Goal: Check status: Check status

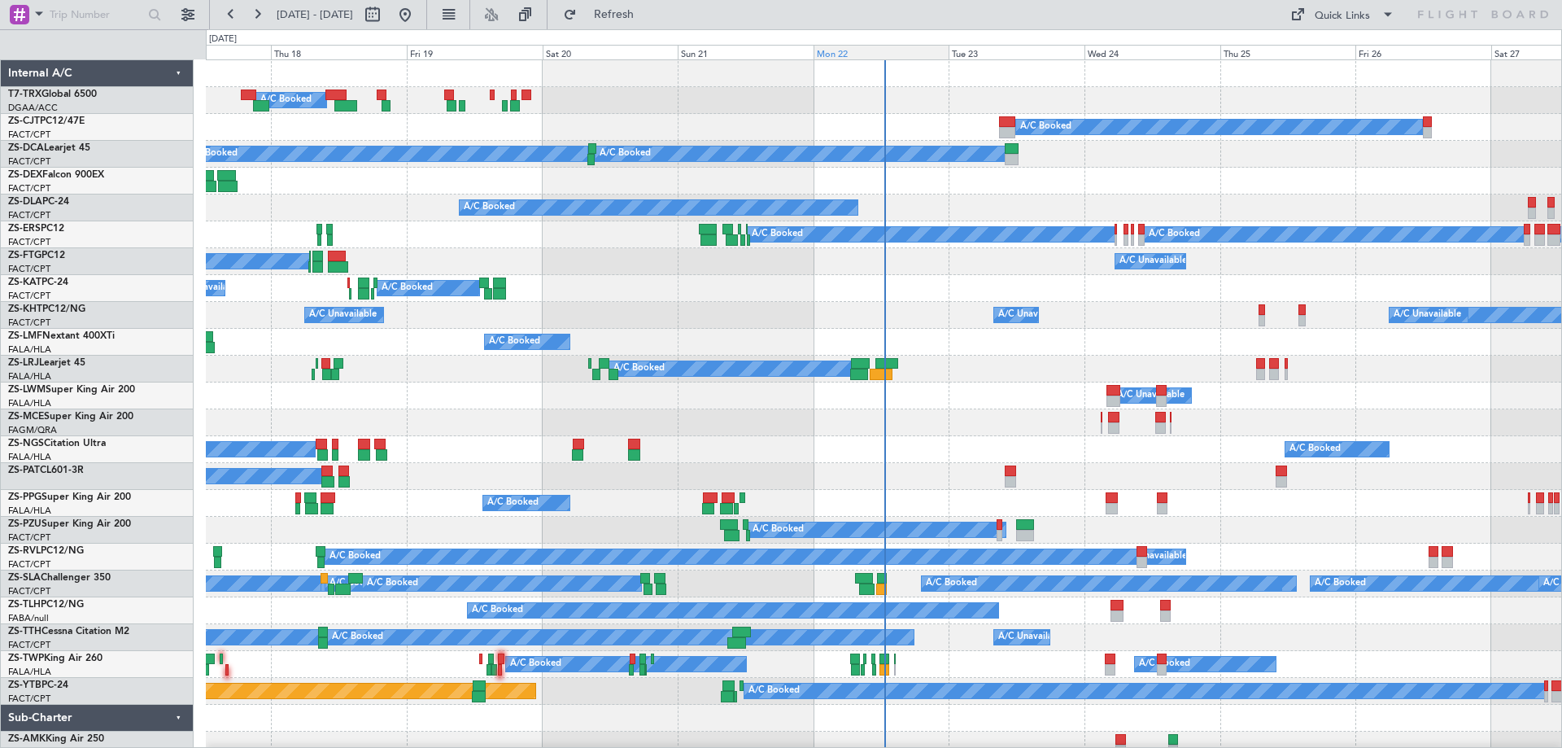
click at [855, 55] on div "Mon 22" at bounding box center [882, 52] width 136 height 15
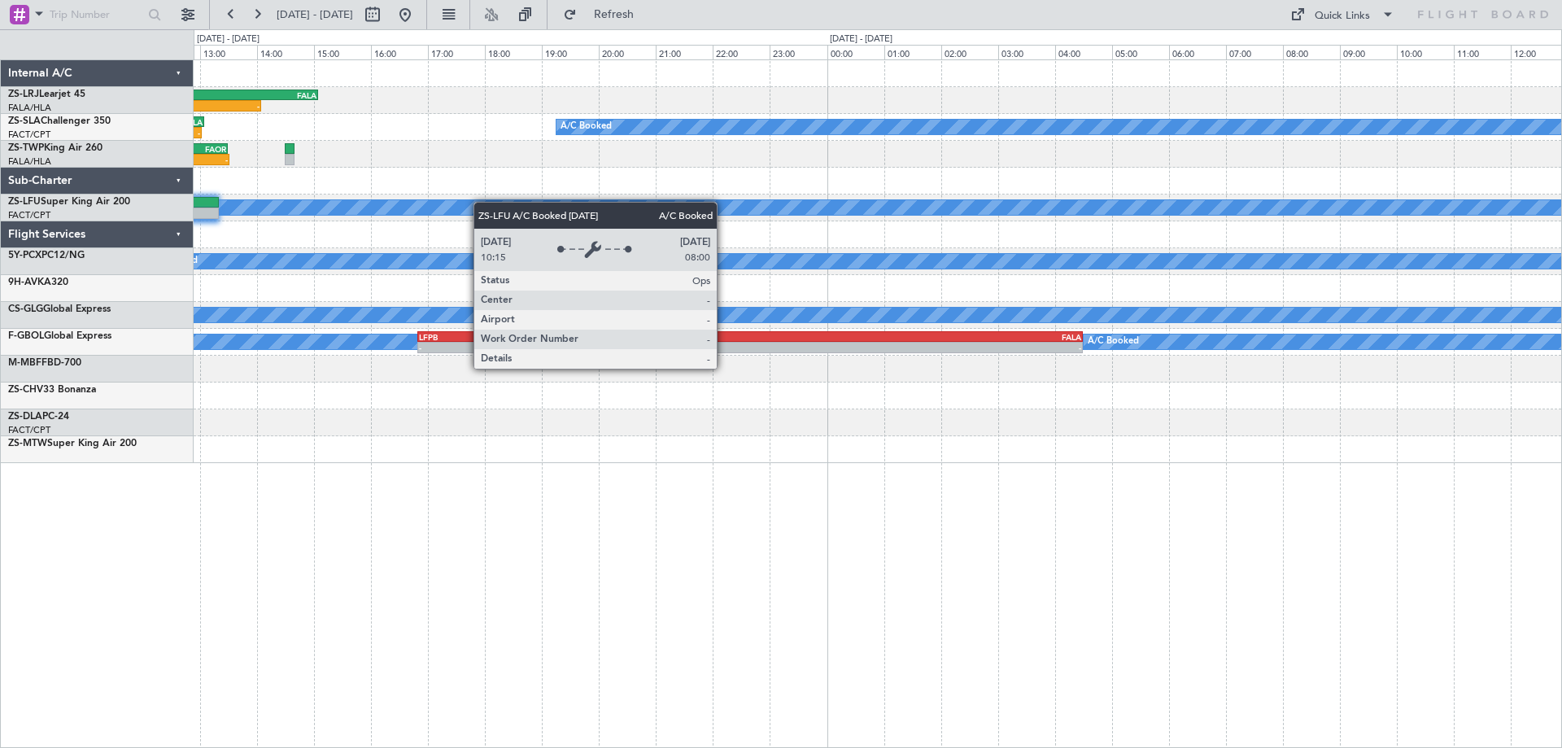
click at [378, 203] on div "10:05 Z - HKJK 11:05 Z FALA 15:05 Z FVFA 06:50 Z HKJK 10:00 Z 06:41 Z 09:49 Z A…" at bounding box center [878, 261] width 1368 height 403
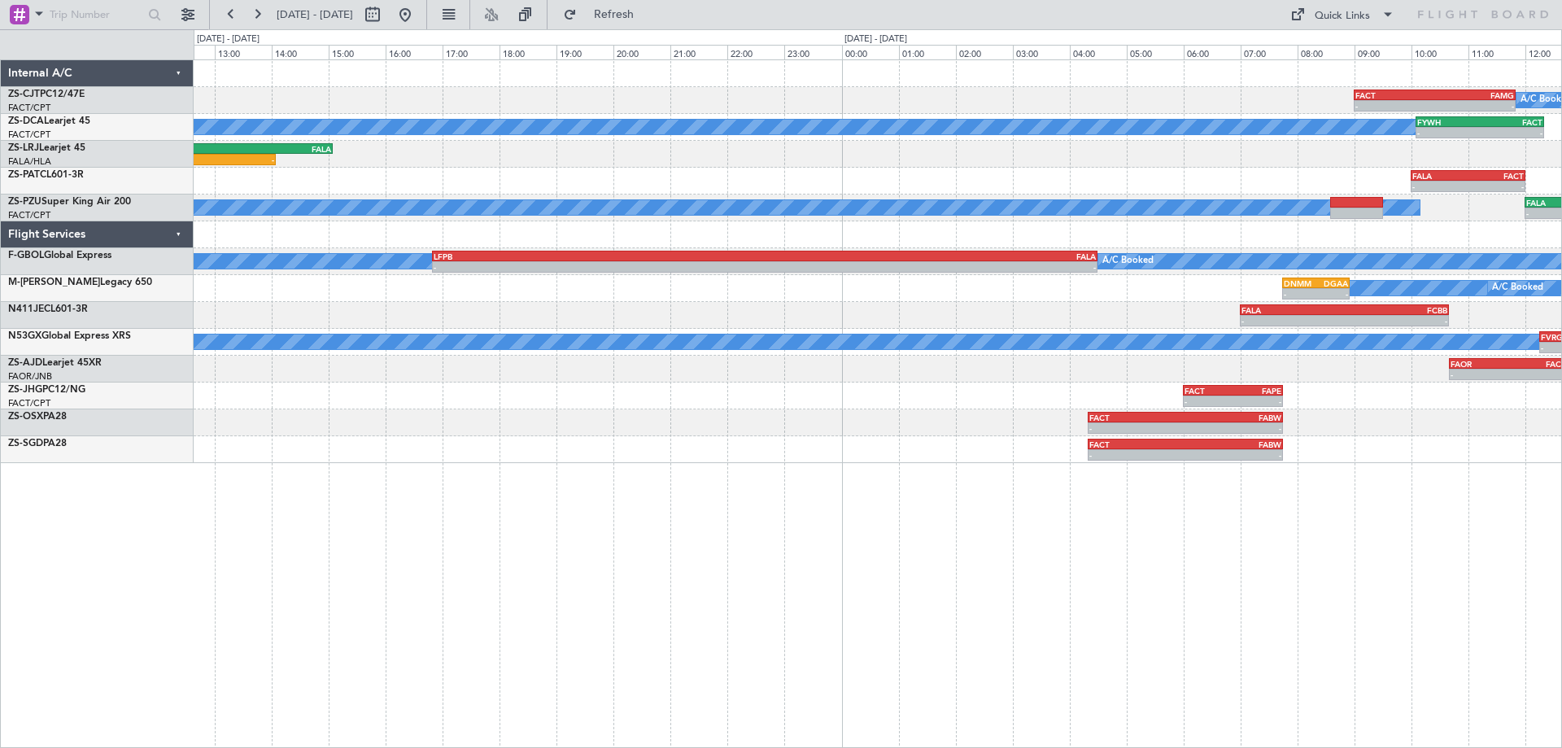
click at [1443, 489] on div "A/C Booked - - FACT 09:00 Z FAMG 11:50 Z A/C Booked - - FYWH 10:05 Z FACT 12:20…" at bounding box center [878, 403] width 1369 height 688
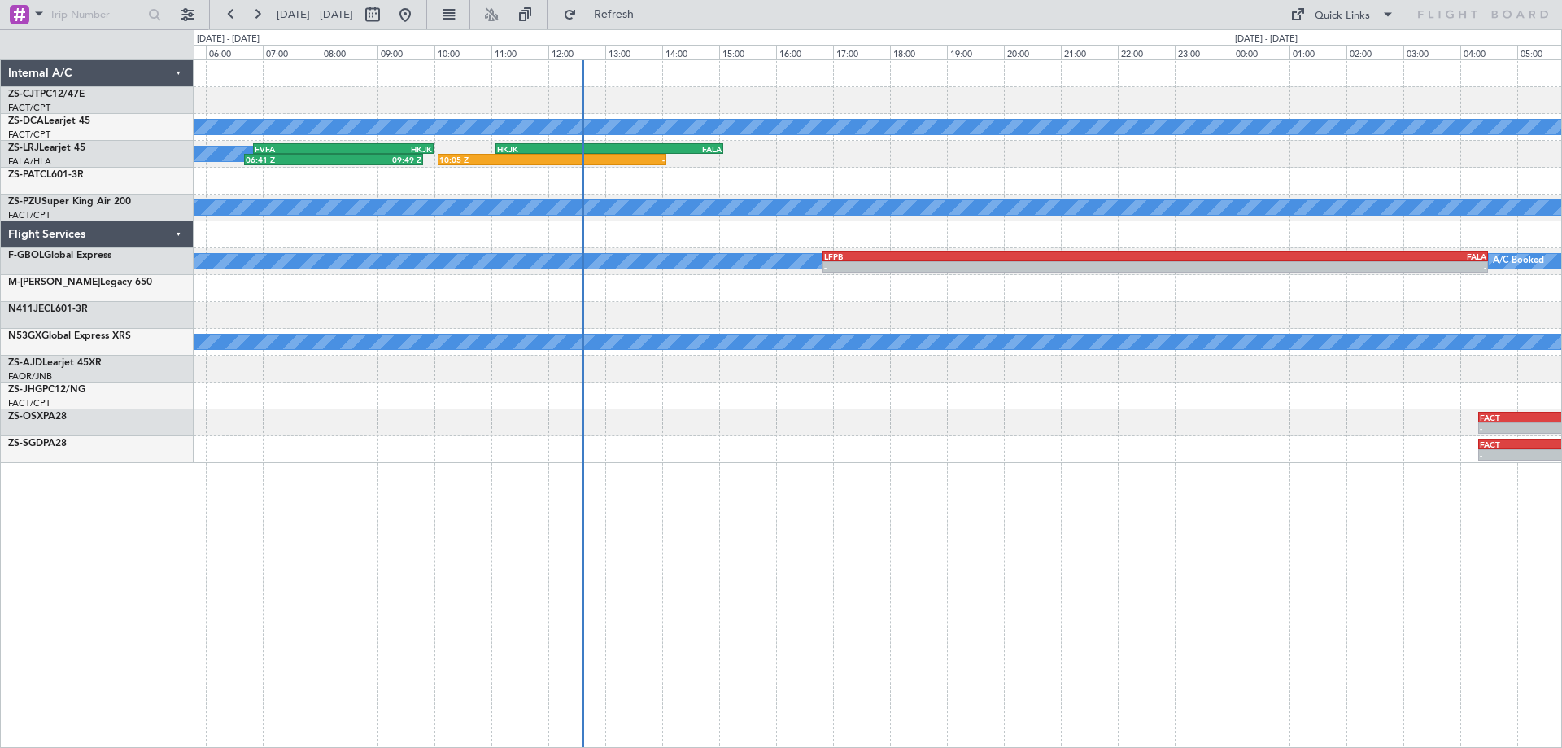
click at [890, 487] on div "FACT 09:00 Z FAMG 11:50 Z - - A/C Booked FYWH 10:05 Z FACT 12:20 Z - - HKJK 11:…" at bounding box center [878, 403] width 1369 height 688
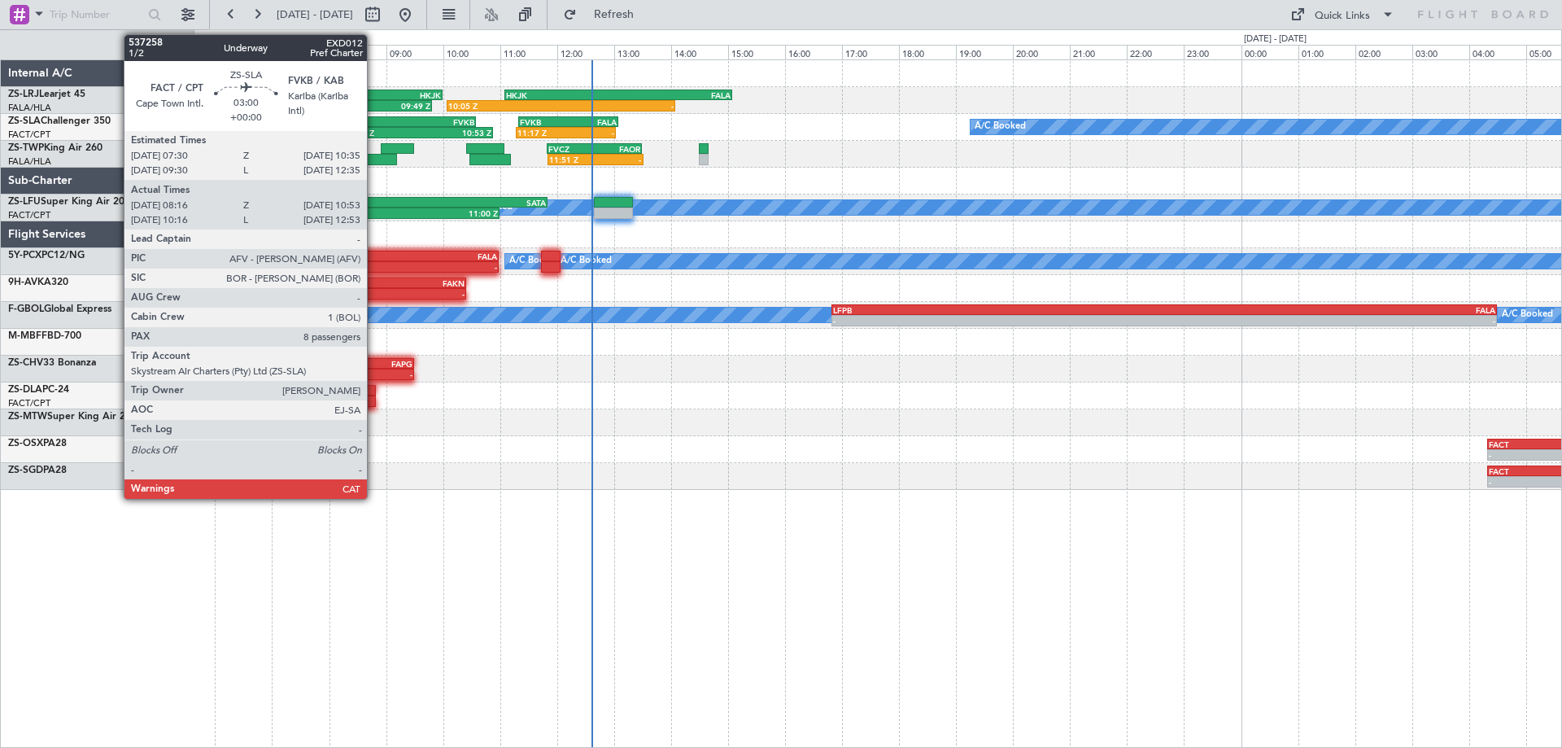
click at [374, 120] on div "FACT" at bounding box center [344, 122] width 86 height 10
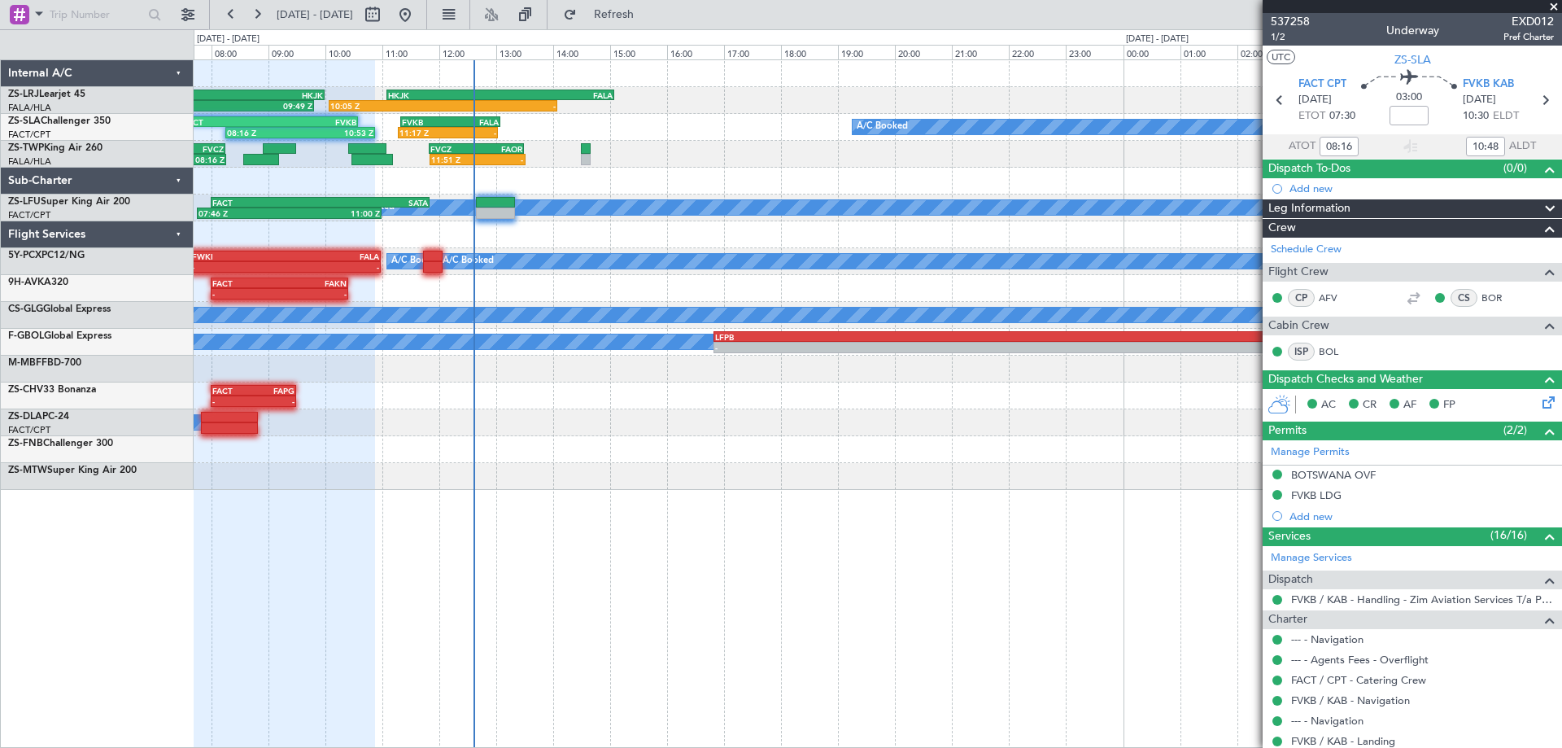
click at [251, 575] on div at bounding box center [278, 404] width 194 height 688
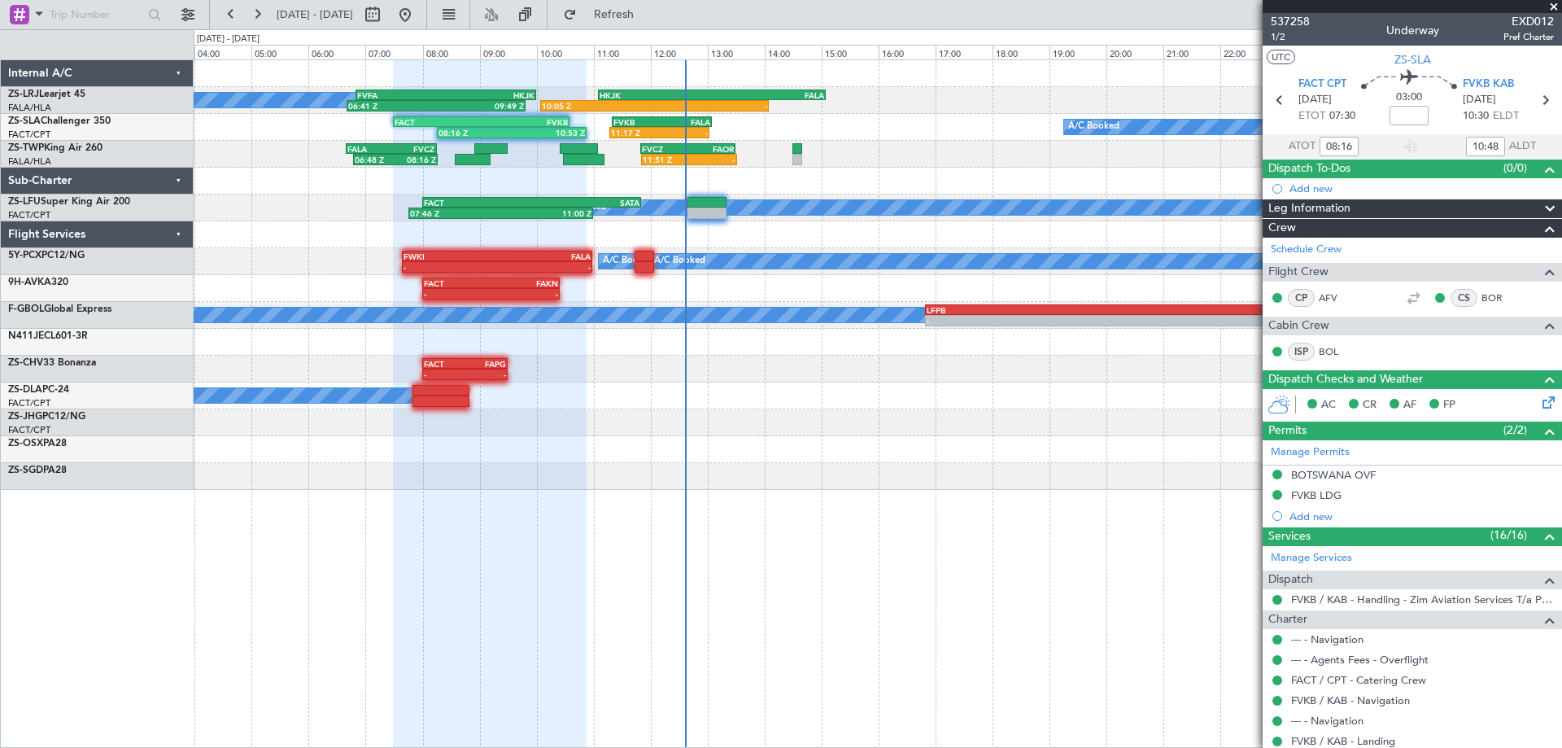
click at [746, 471] on div "06:41 Z 09:49 Z FVFA 06:50 Z HKJK 10:00 Z 10:05 Z - HKJK 11:05 Z FALA 15:05 Z A…" at bounding box center [878, 275] width 1368 height 430
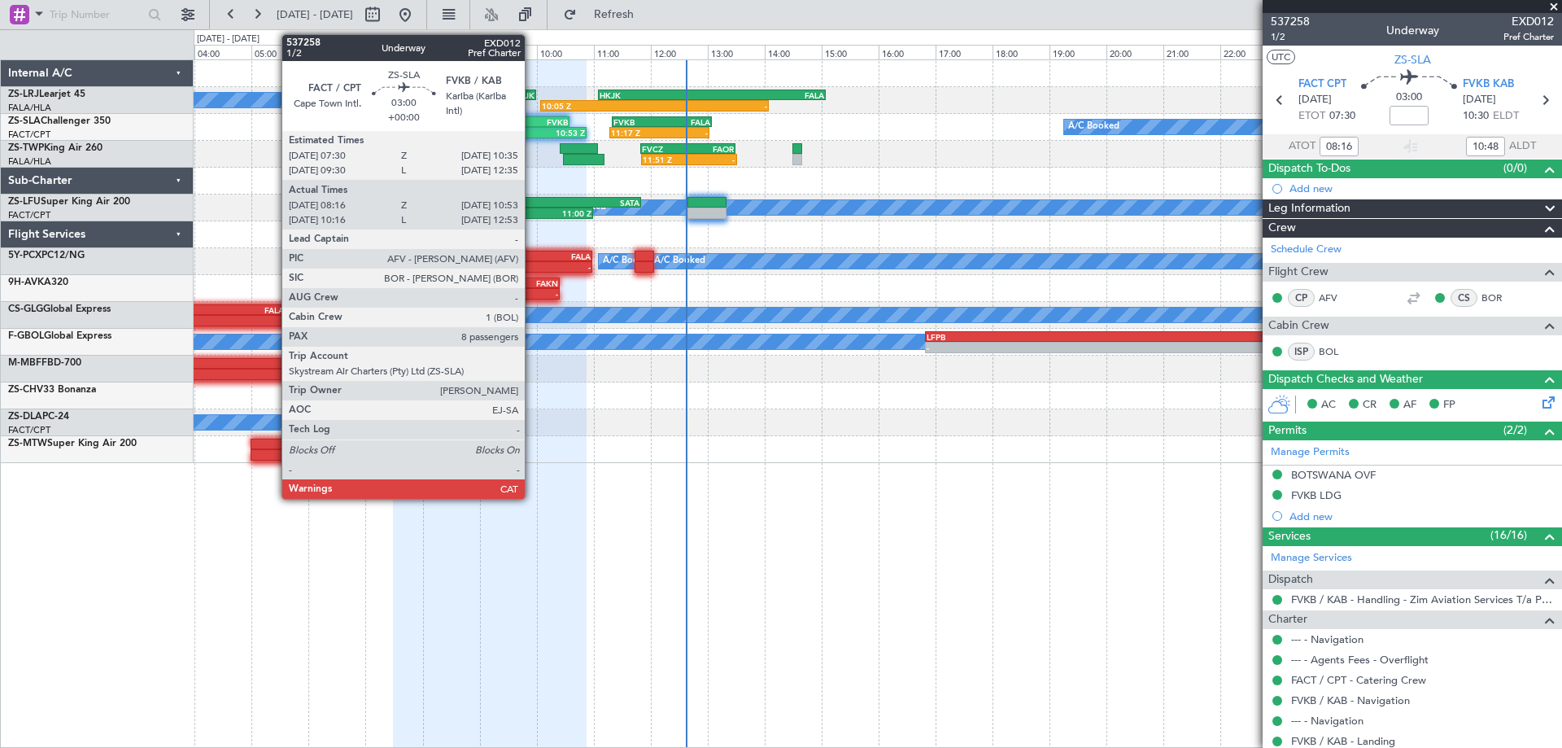
click at [532, 125] on div "FVKB" at bounding box center [525, 122] width 86 height 10
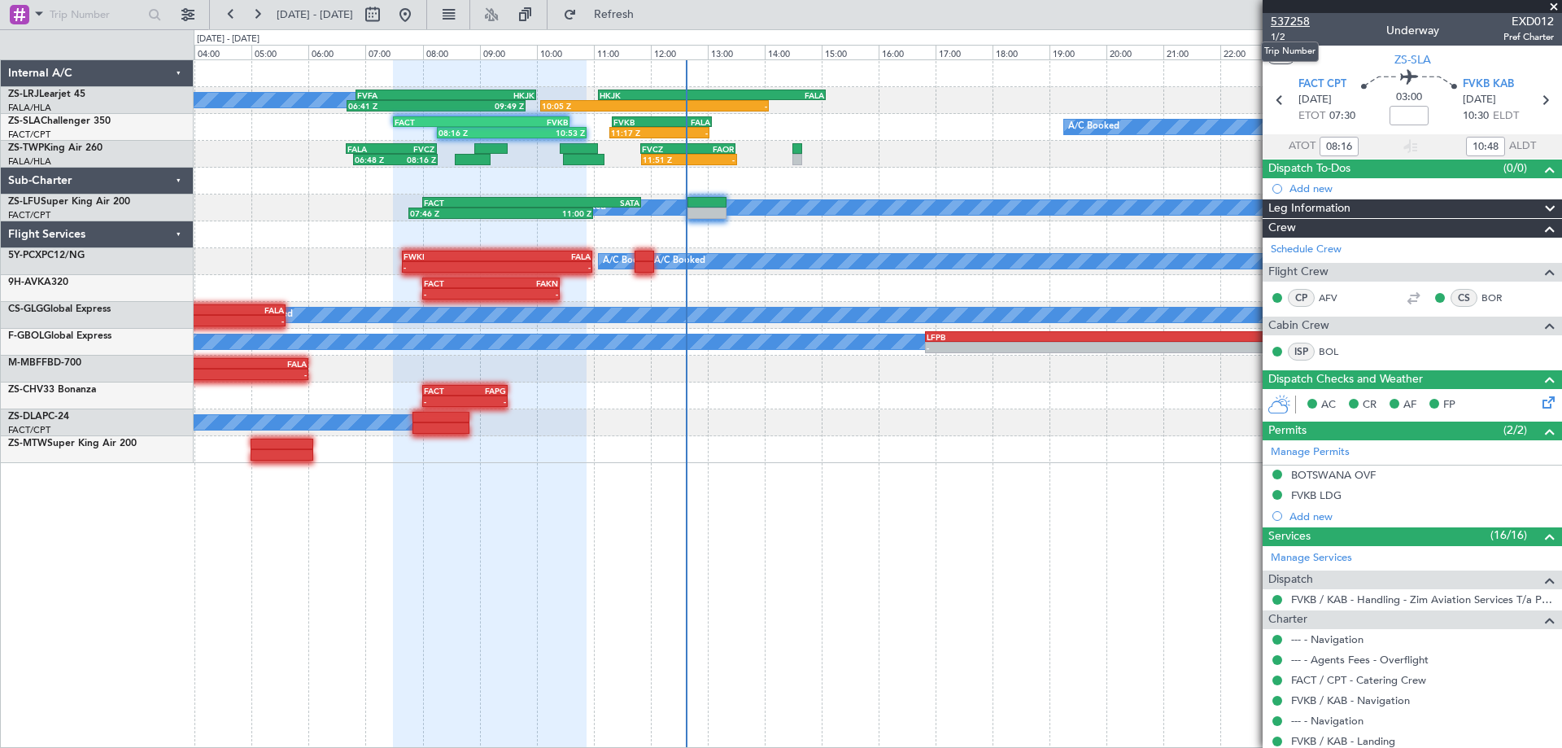
click at [1302, 20] on span "537258" at bounding box center [1290, 21] width 39 height 17
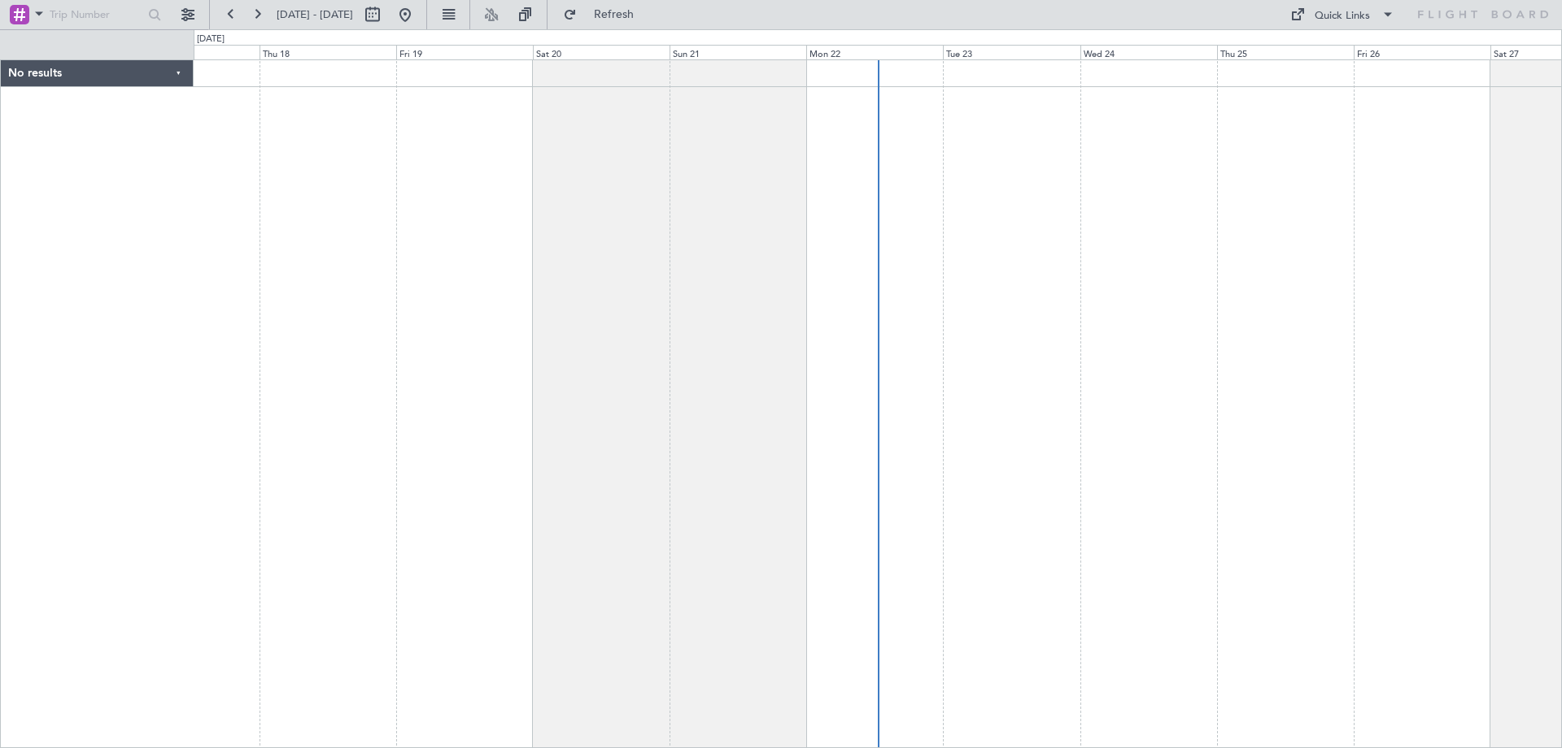
click at [842, 53] on div "Mon 22" at bounding box center [874, 52] width 137 height 15
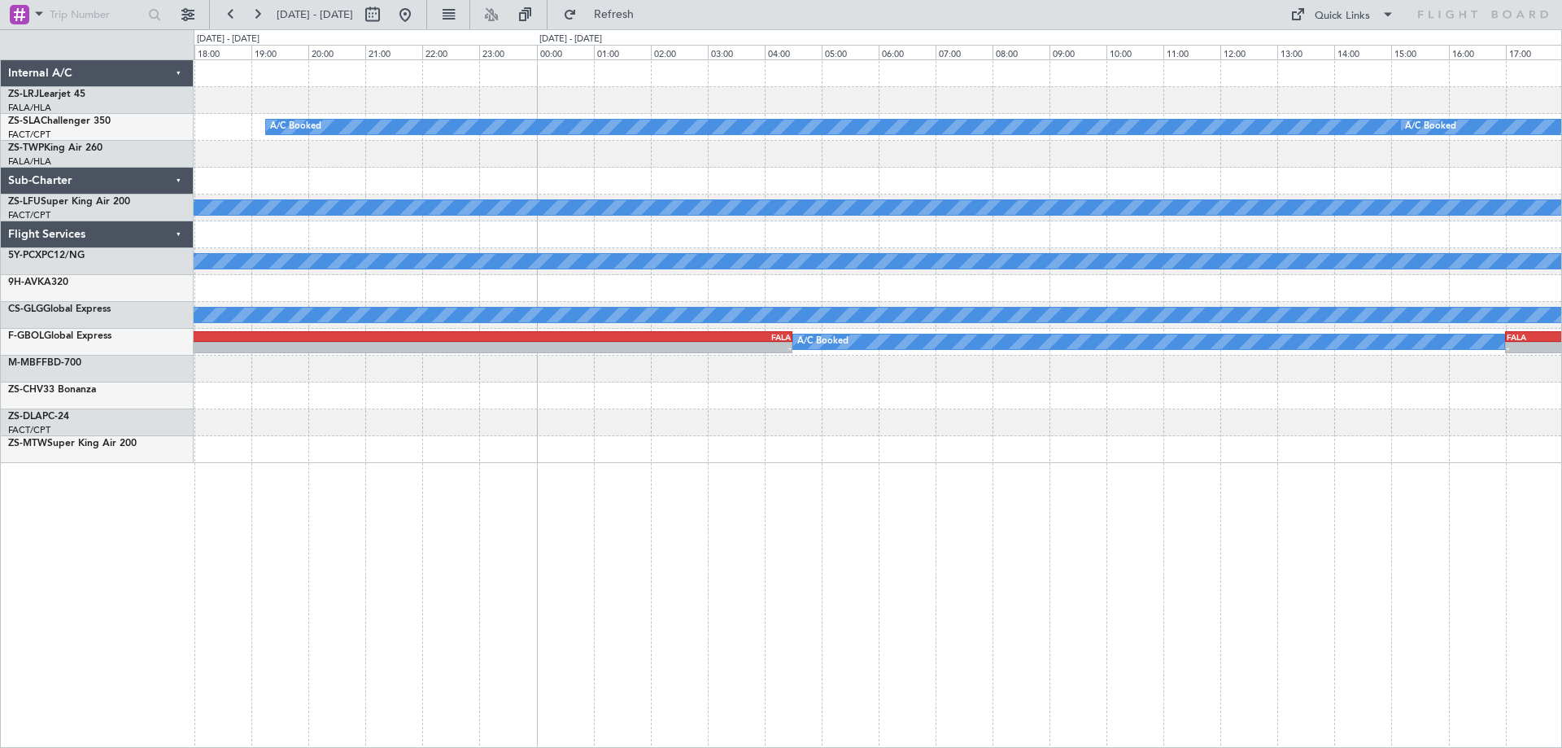
click at [63, 208] on div "HKJK 11:05 Z FALA 15:05 Z 10:05 Z - A/C Booked A/C Booked 11:17 Z - FVKB 11:20 …" at bounding box center [781, 388] width 1562 height 719
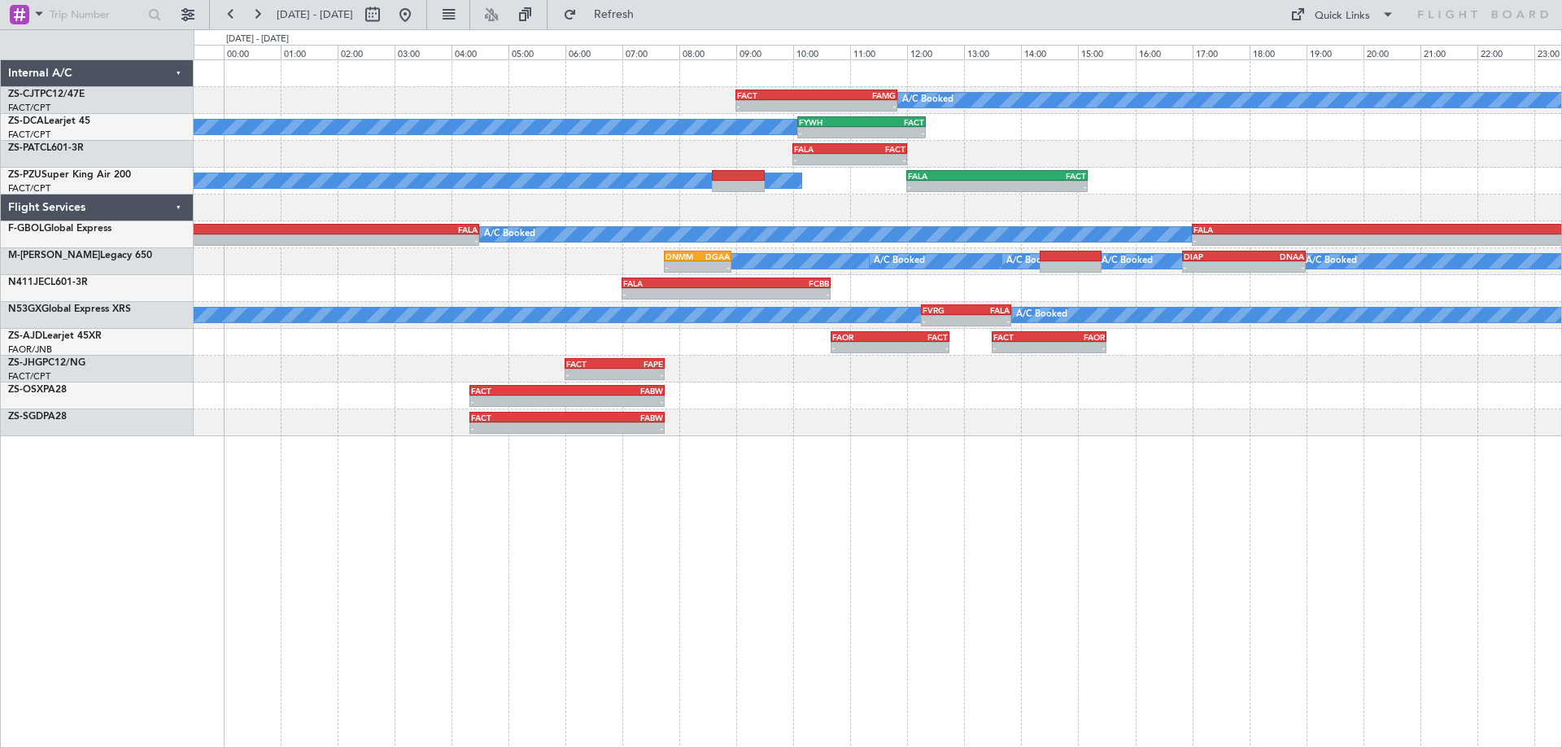
click at [908, 636] on div "A/C Booked - - FACT 09:00 Z FAMG 11:50 Z A/C Booked - - FYWH 10:05 Z FACT 12:20…" at bounding box center [878, 403] width 1369 height 688
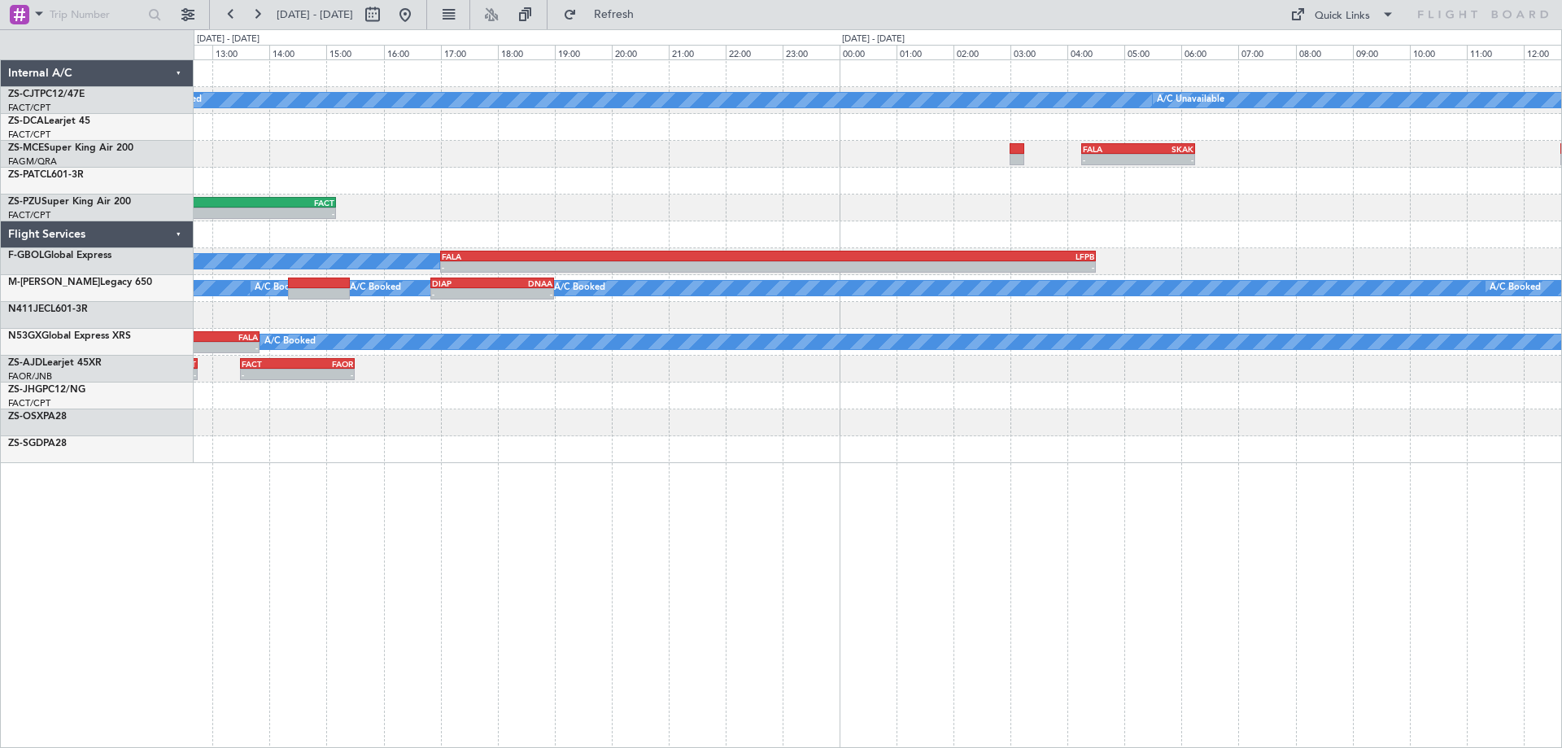
click at [596, 150] on div "- - FALA 04:15 Z SKAK 06:15 Z - - SKAK 12:40 Z FALA 14:30 Z" at bounding box center [878, 154] width 1368 height 27
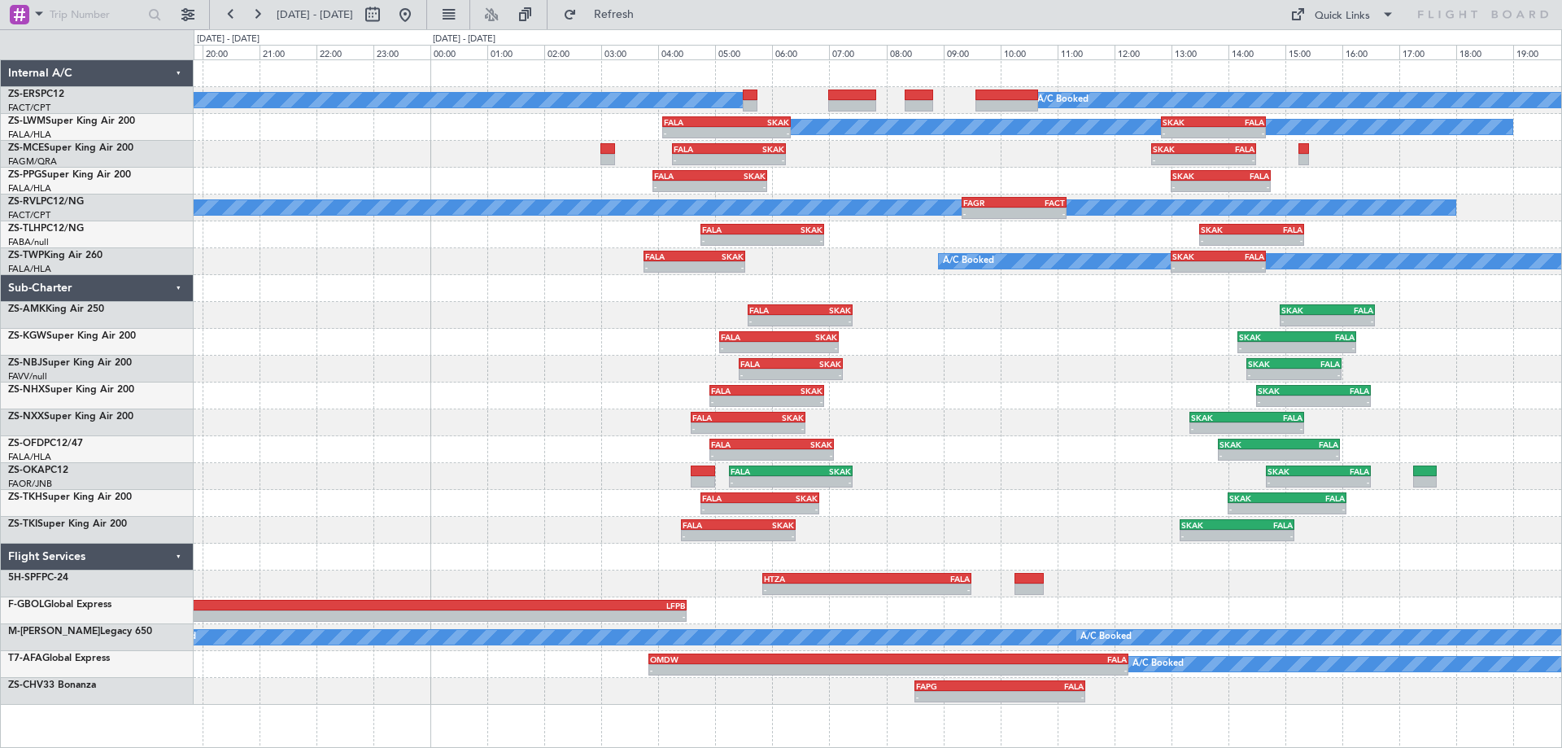
click at [1125, 470] on div "A/C Booked A/C Booked A/C Unavailable - - FALA 04:05 Z SKAK 06:20 Z - - SKAK 12…" at bounding box center [878, 382] width 1368 height 644
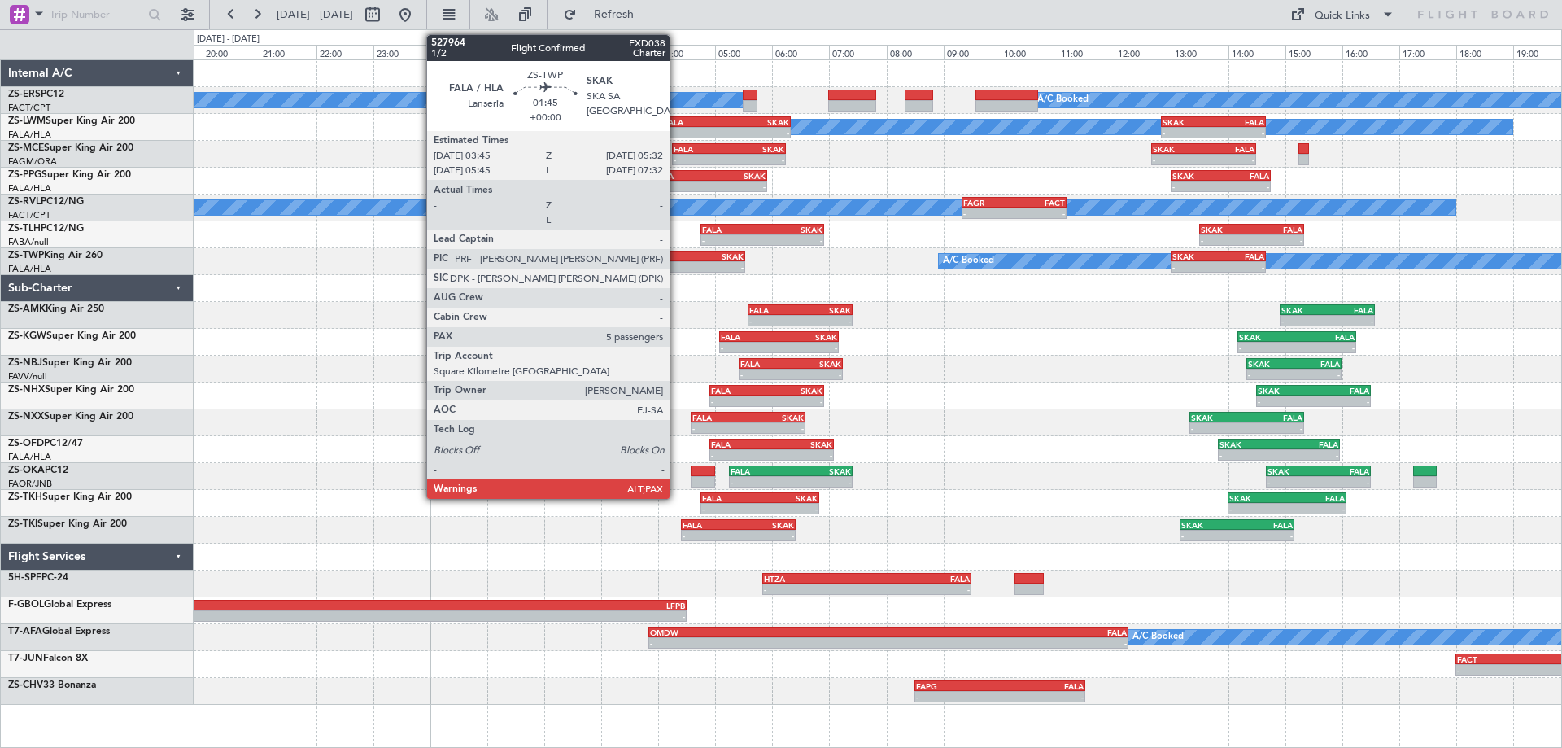
click at [677, 257] on div "FALA" at bounding box center [670, 256] width 50 height 10
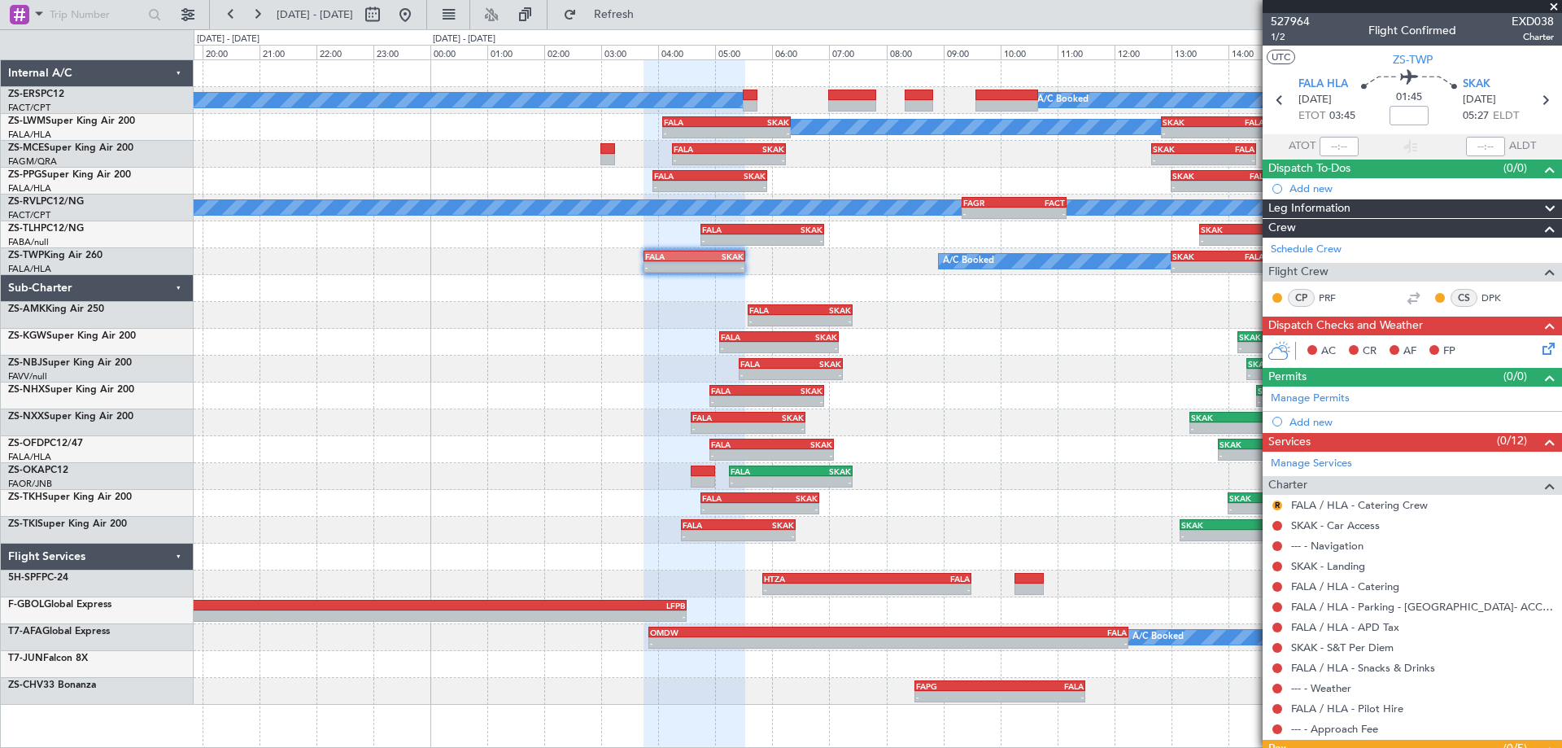
scroll to position [208, 0]
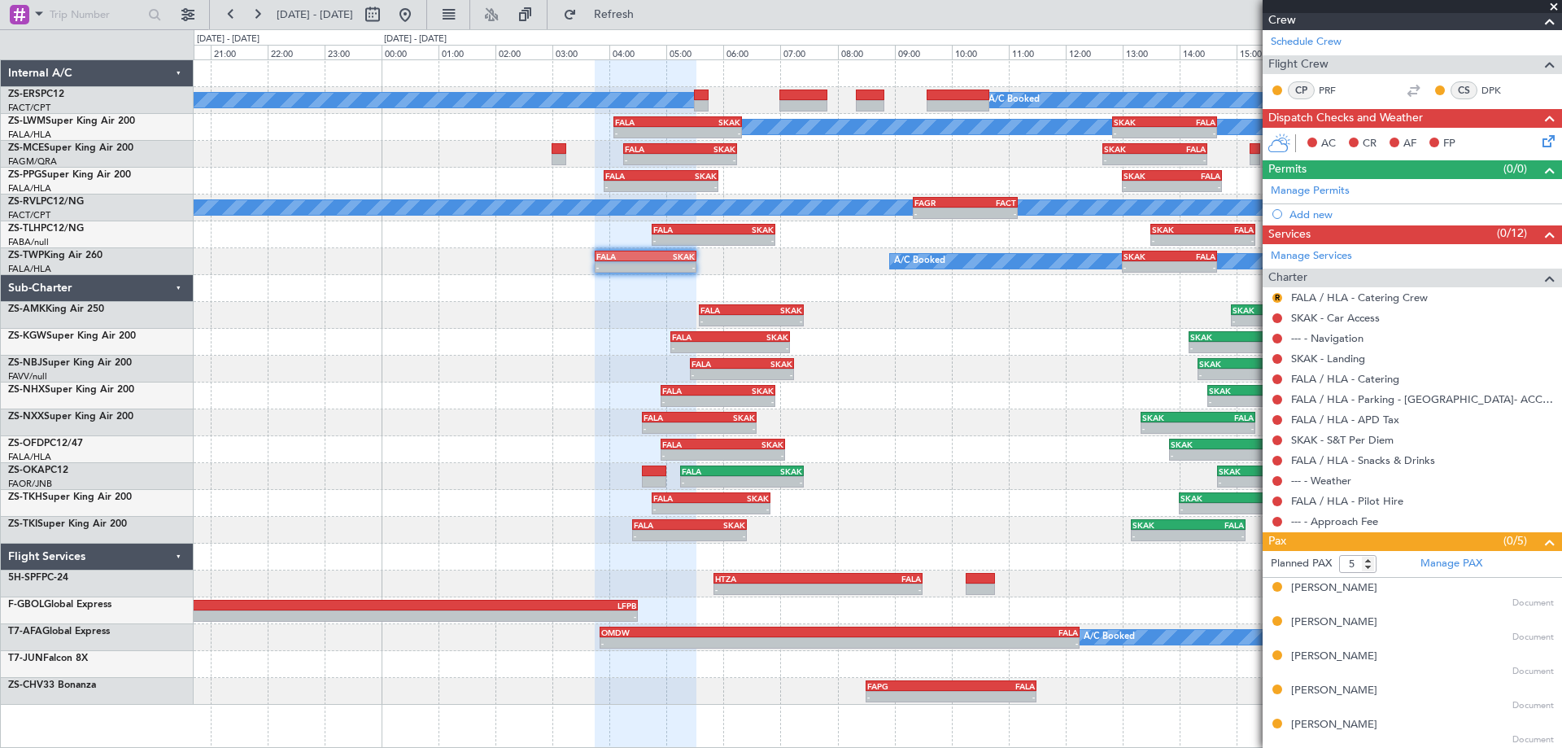
click at [1011, 453] on div "- - FALA 04:55 Z SKAK 07:05 Z - - SKAK 13:50 Z FALA 15:58 Z" at bounding box center [878, 449] width 1368 height 27
